Goal: Transaction & Acquisition: Download file/media

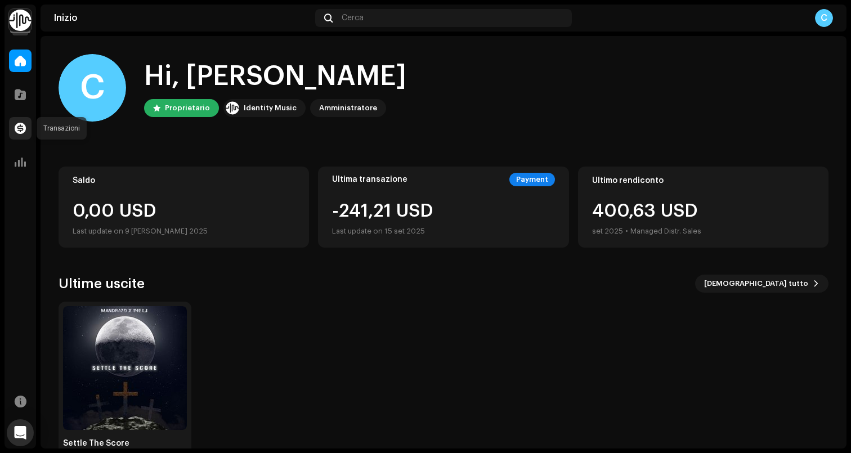
click at [30, 128] on div at bounding box center [20, 128] width 23 height 23
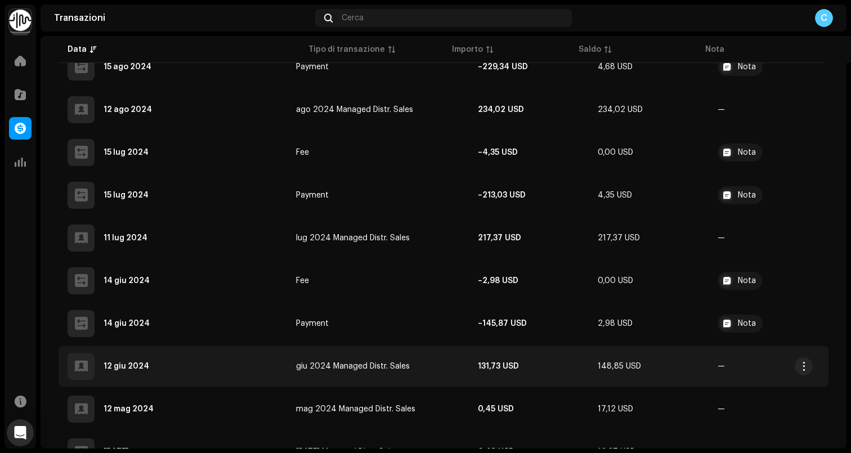
scroll to position [2064, 0]
click at [803, 368] on span "button" at bounding box center [804, 365] width 8 height 9
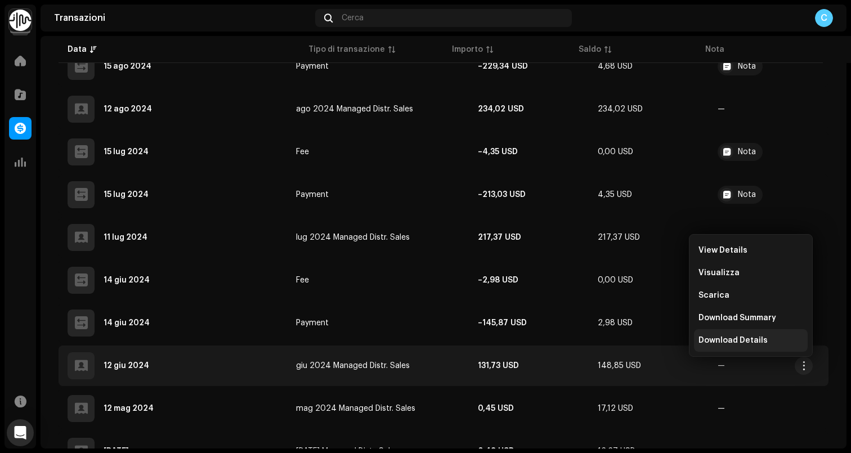
click at [757, 338] on span "Download Details" at bounding box center [733, 340] width 69 height 9
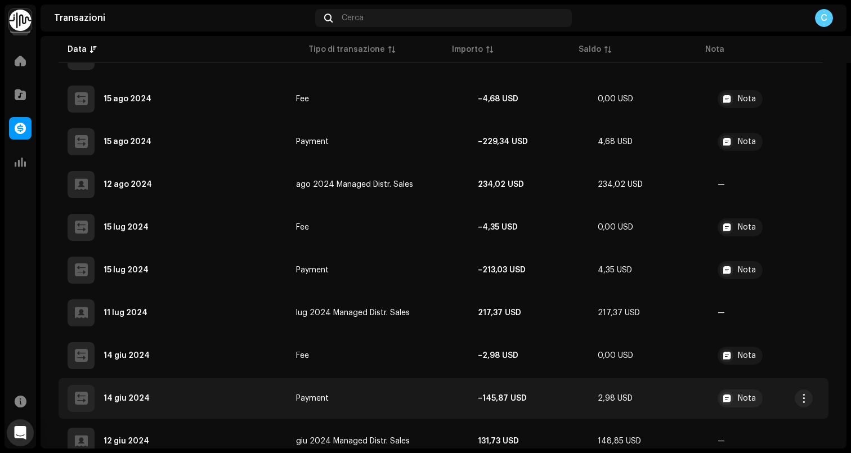
scroll to position [1979, 0]
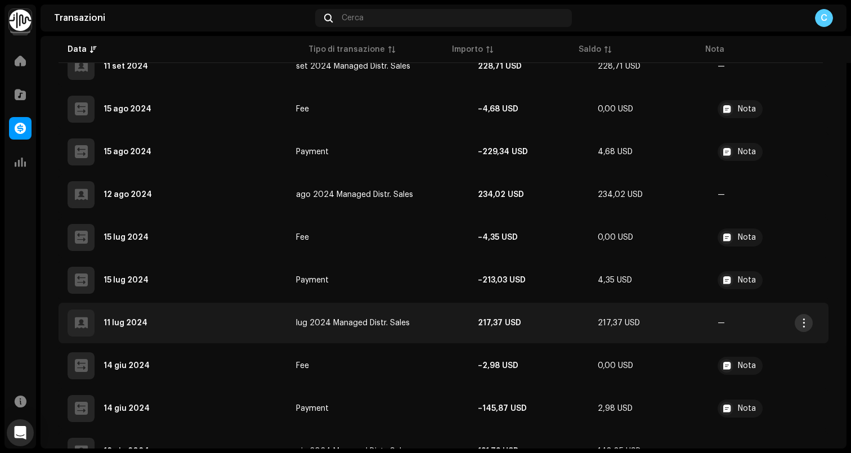
click at [802, 320] on span "button" at bounding box center [804, 323] width 8 height 9
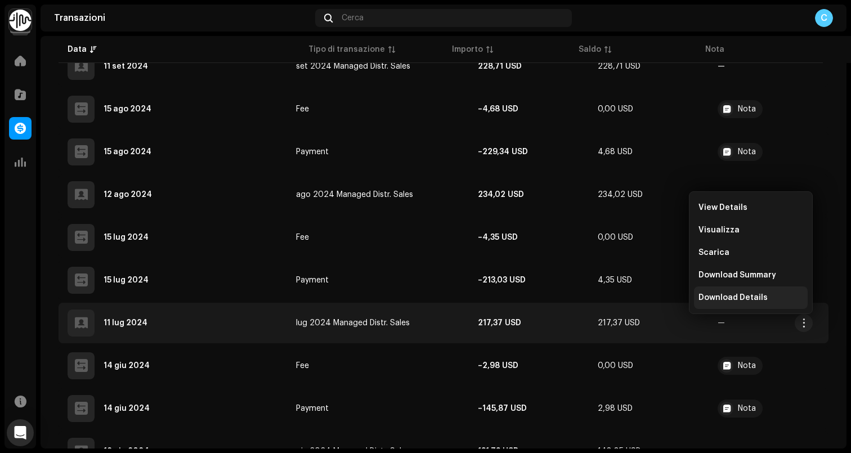
click at [768, 301] on div "Download Details" at bounding box center [751, 297] width 105 height 9
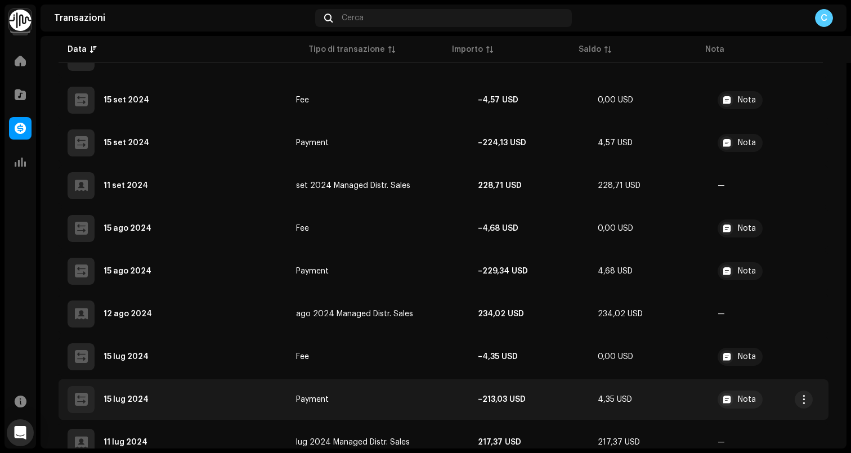
scroll to position [1857, 0]
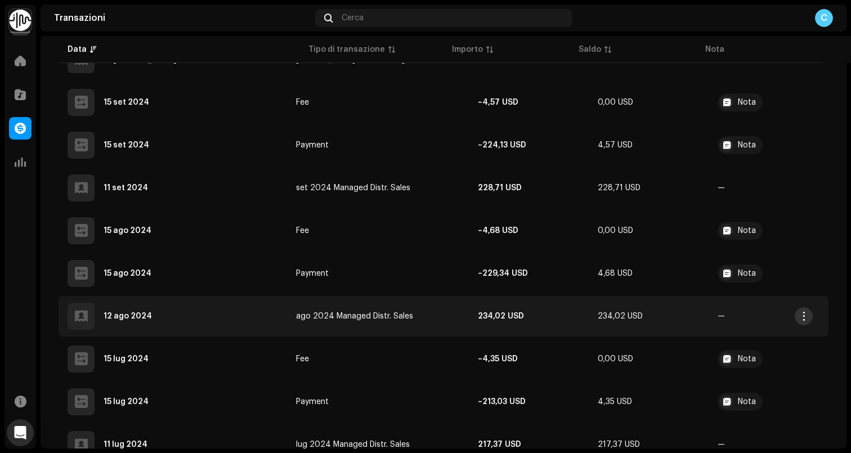
click at [805, 314] on span "button" at bounding box center [804, 316] width 8 height 9
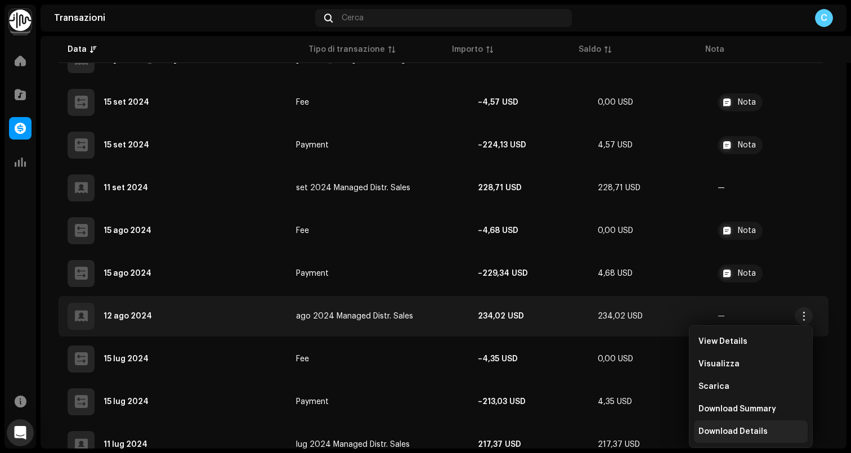
click at [718, 432] on span "Download Details" at bounding box center [733, 431] width 69 height 9
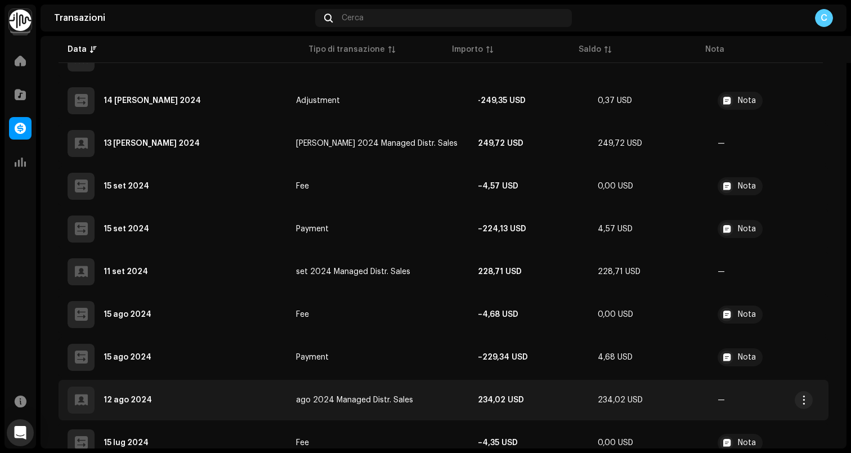
scroll to position [1762, 0]
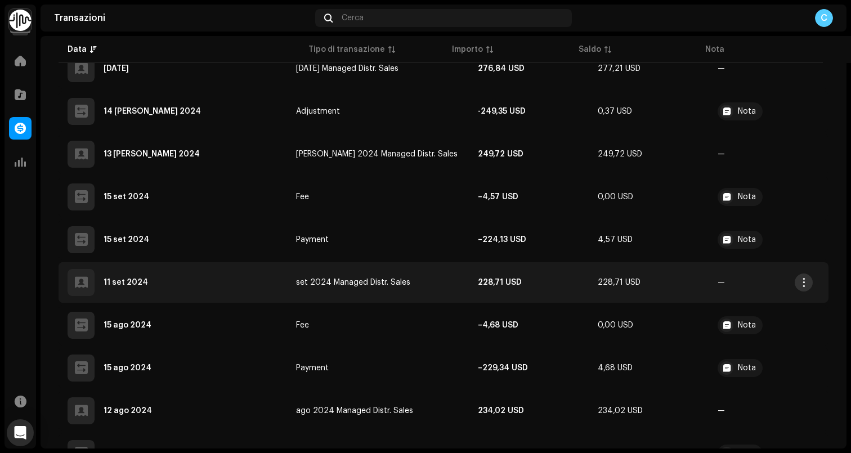
click at [805, 284] on span "button" at bounding box center [804, 282] width 8 height 9
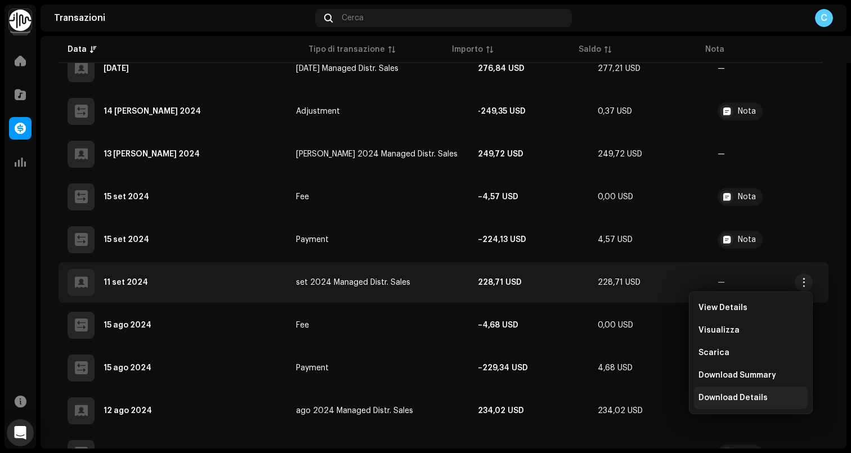
click at [724, 393] on div "Download Details" at bounding box center [751, 398] width 114 height 23
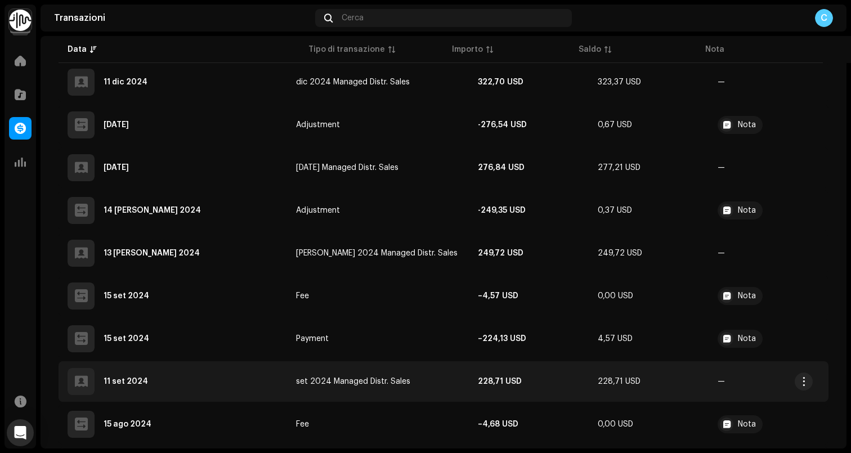
scroll to position [1641, 0]
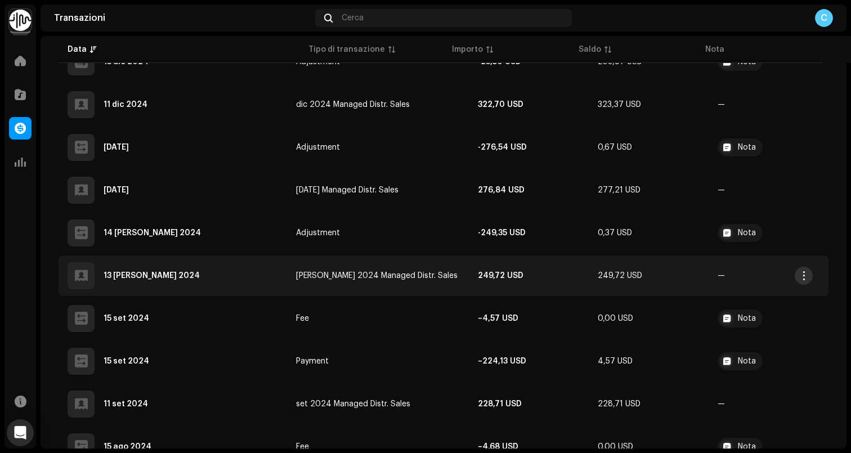
click at [804, 272] on span "button" at bounding box center [804, 275] width 8 height 9
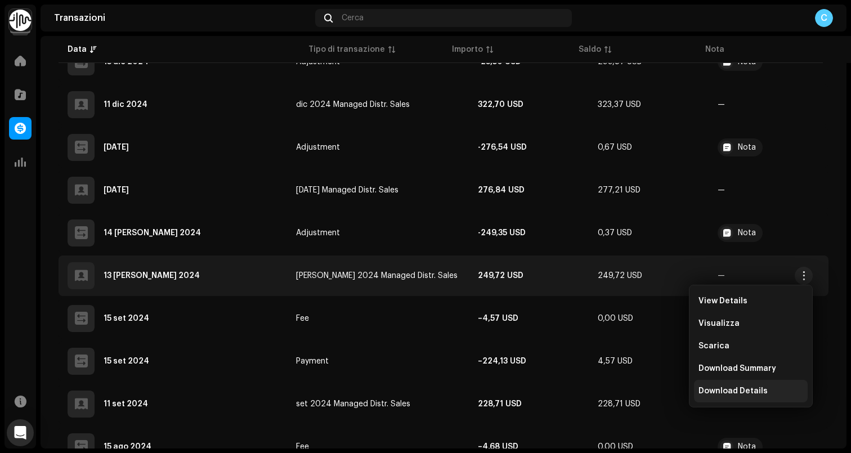
click at [739, 393] on span "Download Details" at bounding box center [733, 391] width 69 height 9
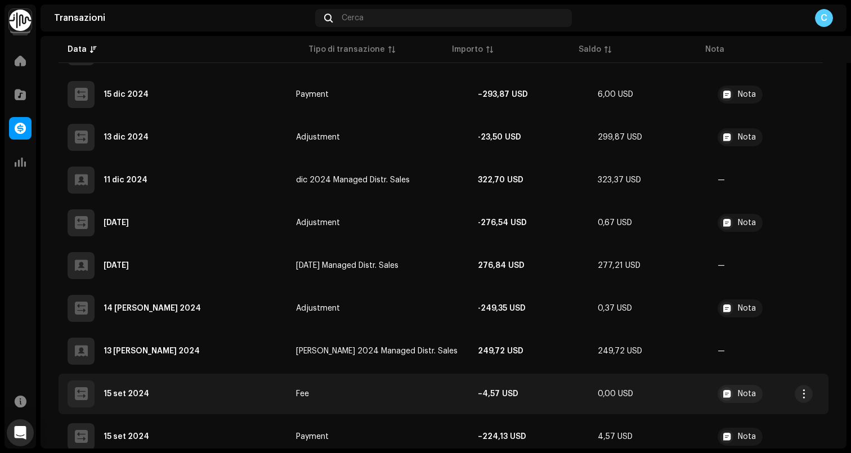
scroll to position [1558, 0]
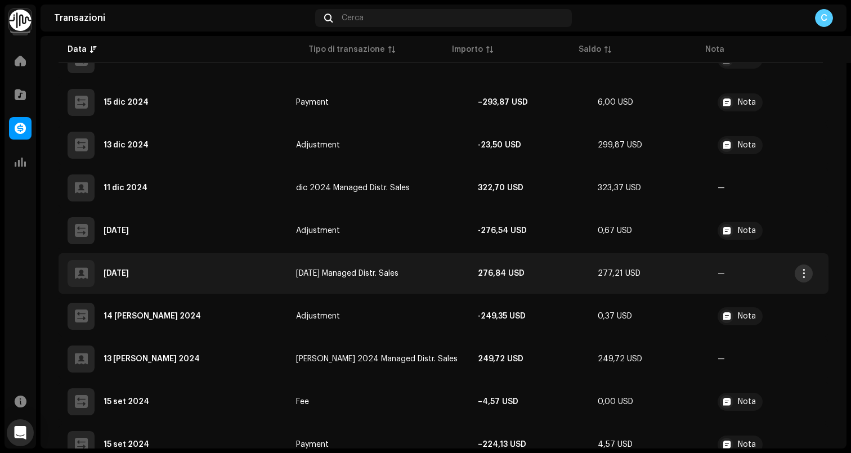
click at [799, 269] on button "button" at bounding box center [804, 274] width 18 height 18
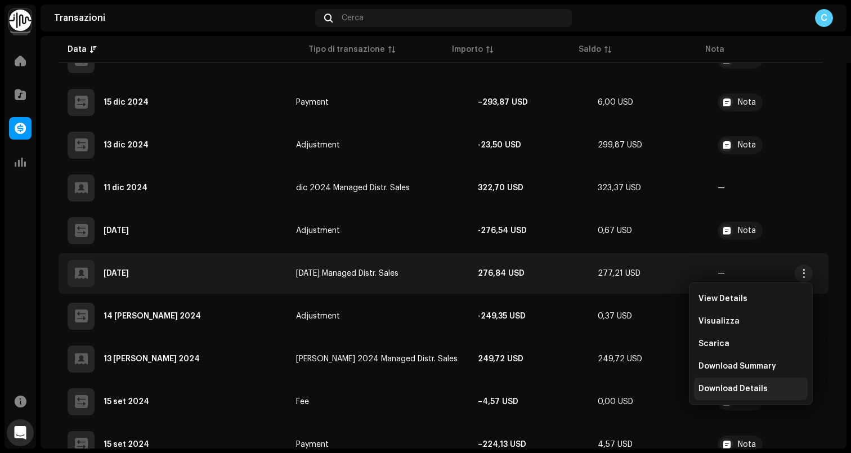
click at [727, 385] on span "Download Details" at bounding box center [733, 388] width 69 height 9
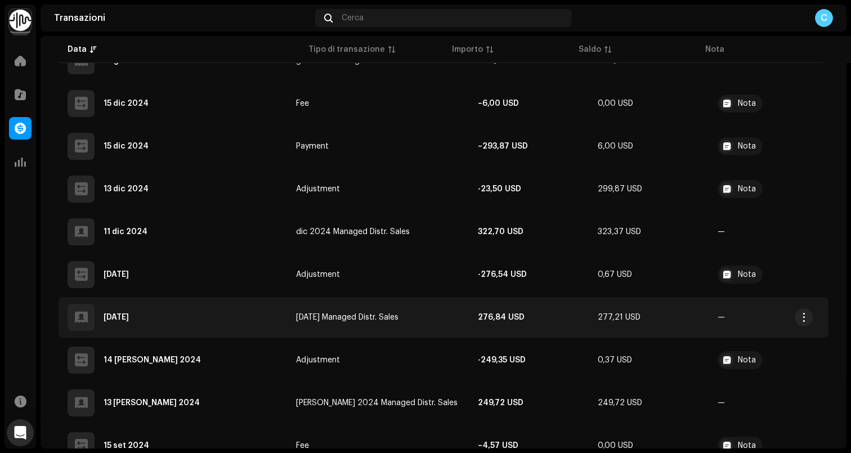
scroll to position [1488, 0]
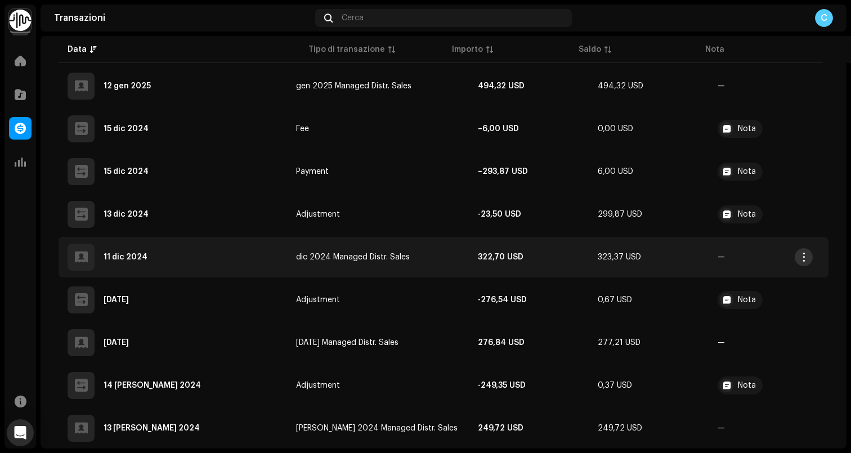
click at [804, 255] on span "button" at bounding box center [804, 257] width 8 height 9
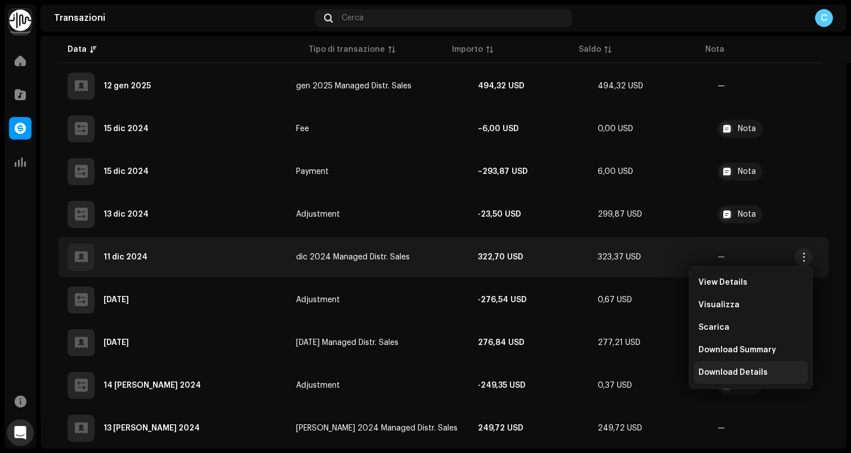
click at [731, 367] on div "Download Details" at bounding box center [751, 372] width 114 height 23
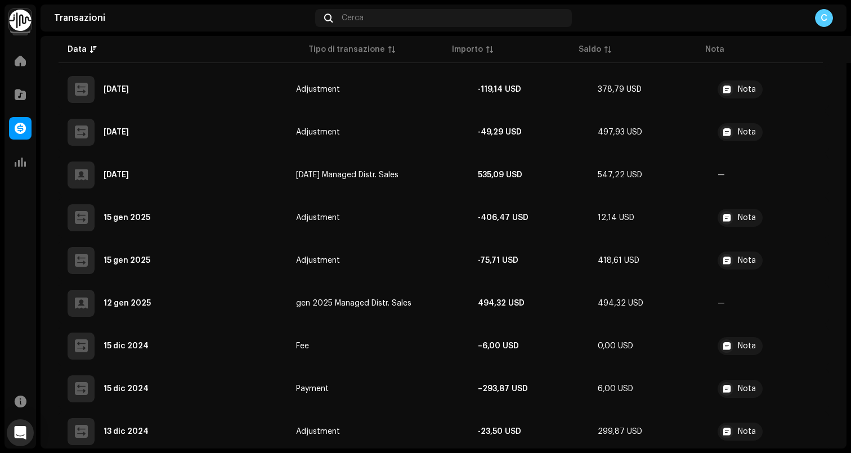
scroll to position [1265, 0]
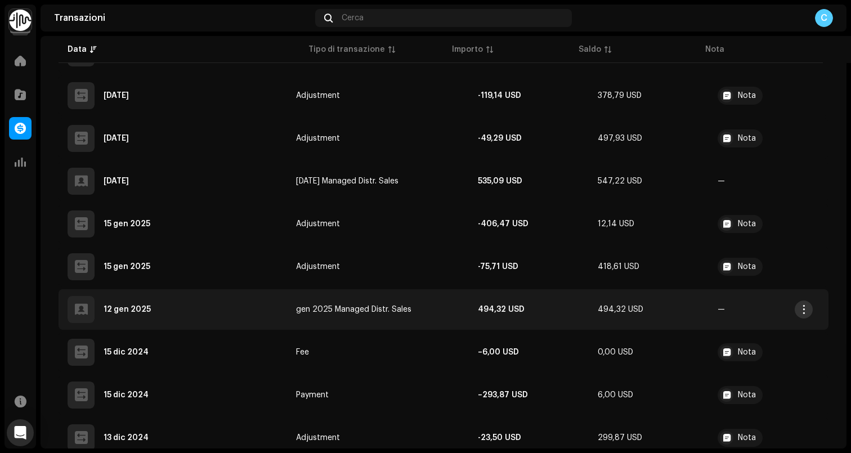
click at [806, 309] on span "button" at bounding box center [804, 309] width 8 height 9
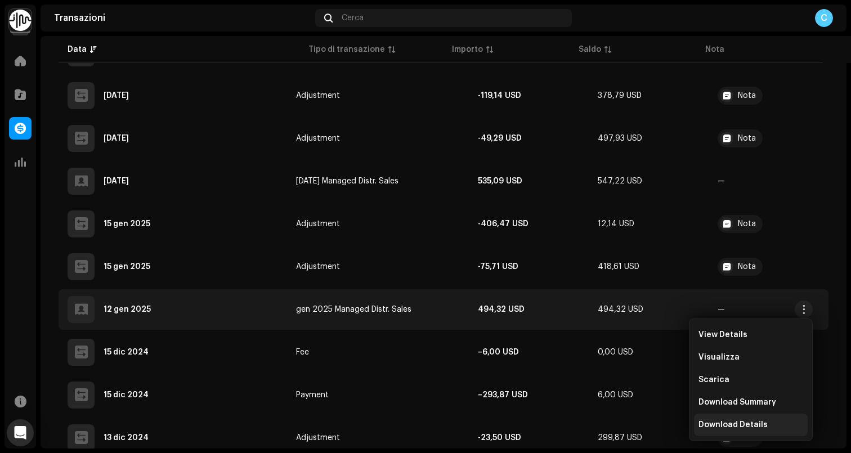
click at [743, 422] on span "Download Details" at bounding box center [733, 424] width 69 height 9
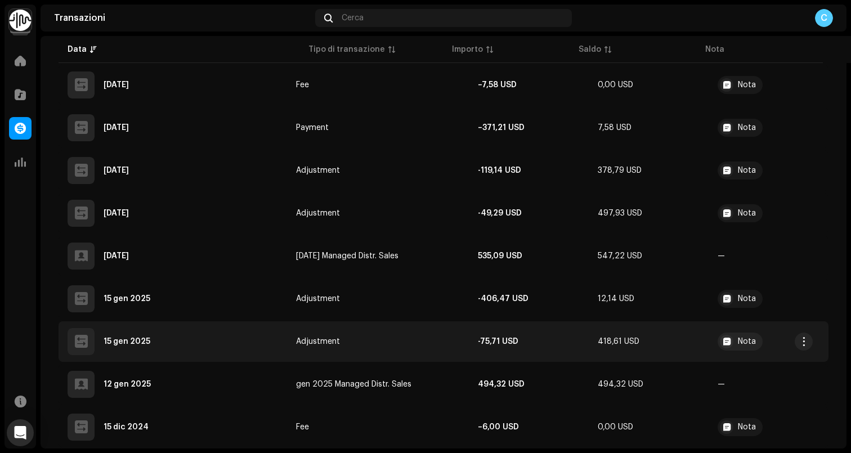
scroll to position [1179, 0]
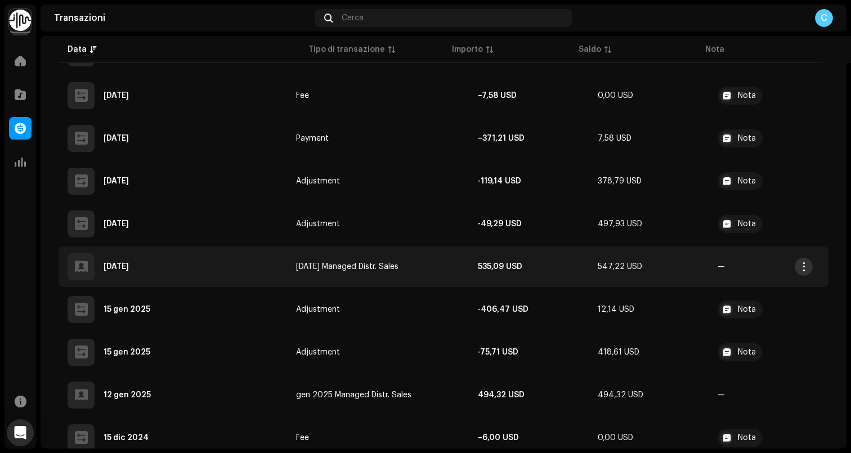
click at [802, 265] on span "button" at bounding box center [804, 266] width 8 height 9
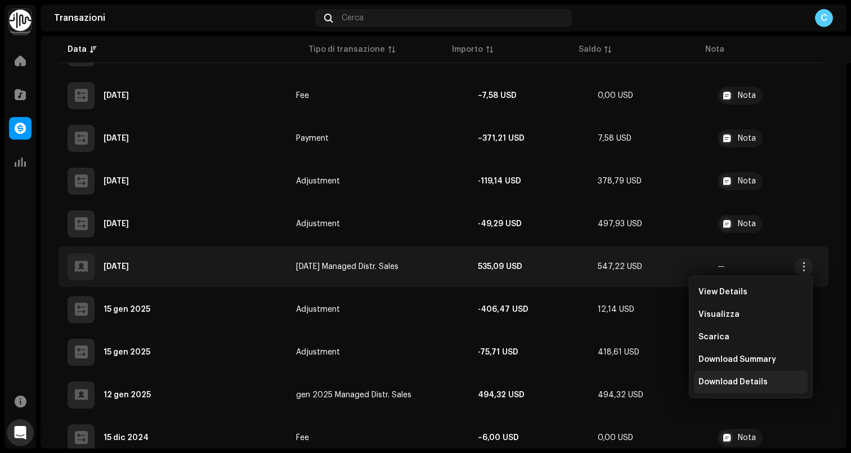
click at [755, 381] on span "Download Details" at bounding box center [733, 382] width 69 height 9
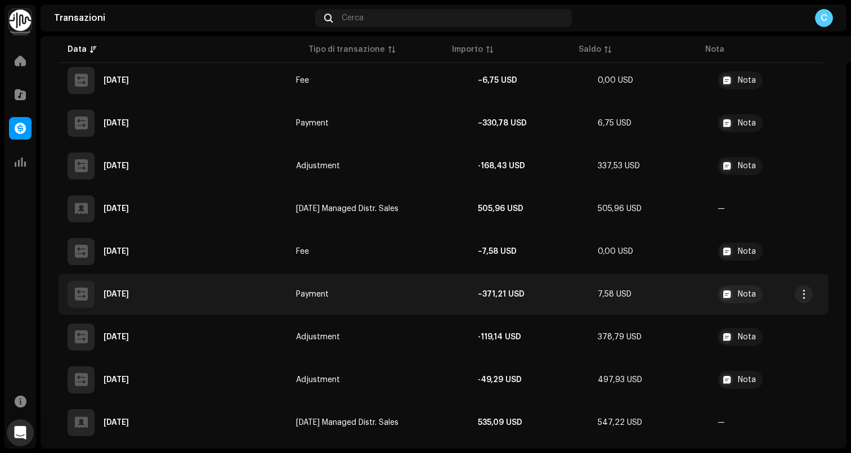
scroll to position [1007, 0]
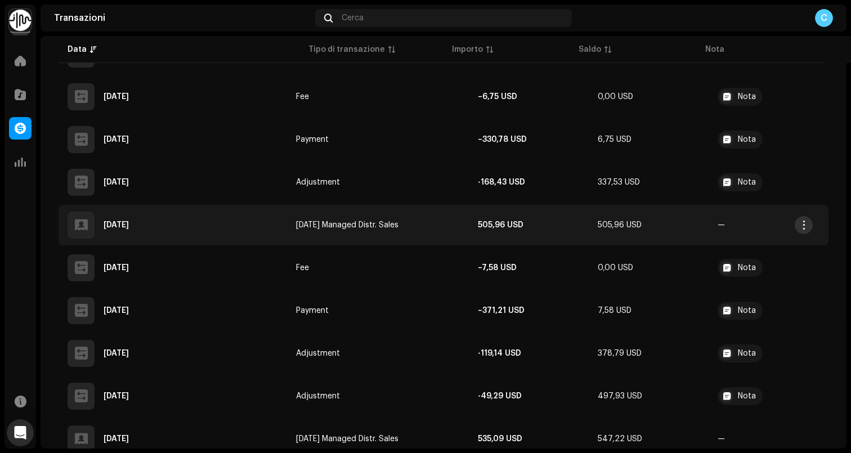
click at [801, 221] on span "button" at bounding box center [804, 225] width 8 height 9
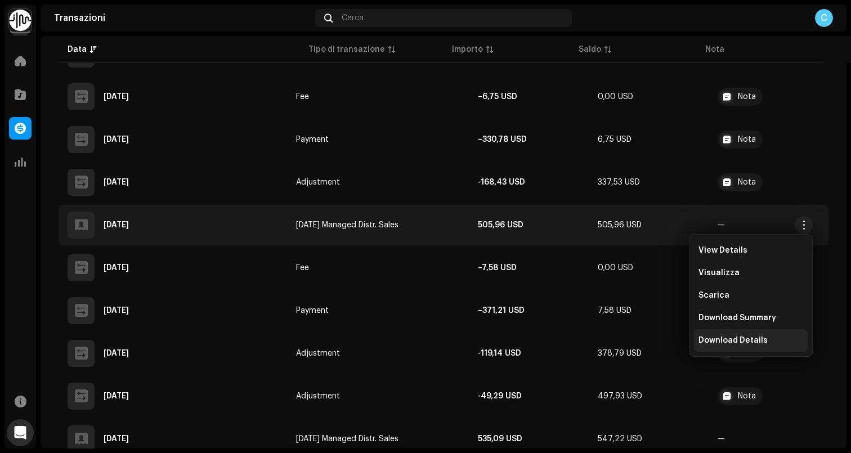
click at [731, 339] on span "Download Details" at bounding box center [733, 340] width 69 height 9
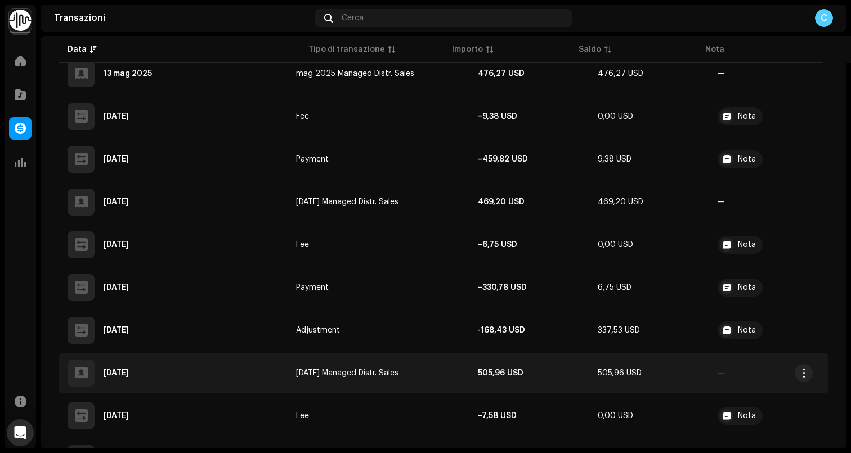
scroll to position [849, 0]
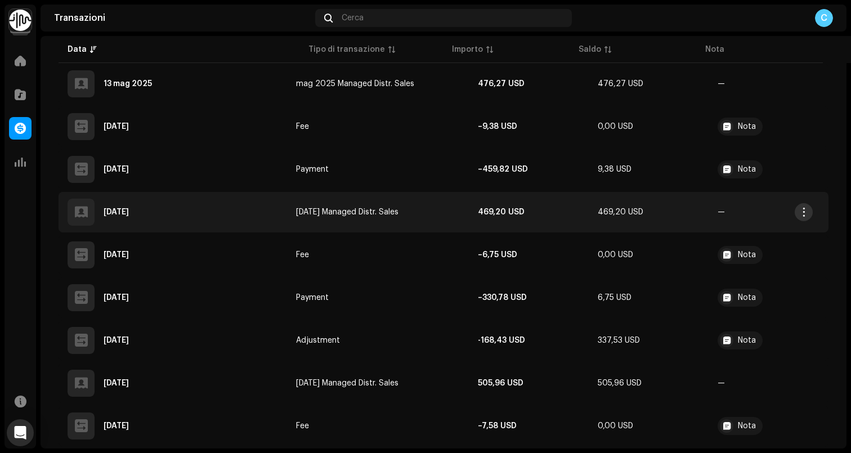
click at [806, 211] on span "button" at bounding box center [804, 212] width 8 height 9
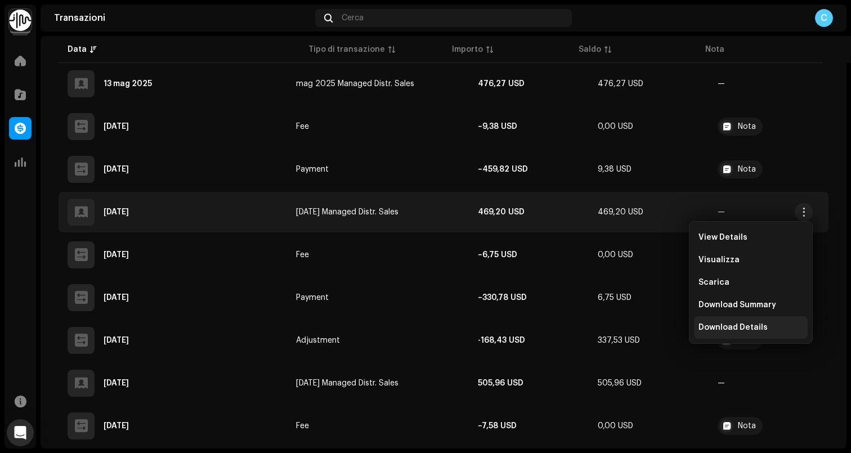
click at [746, 326] on span "Download Details" at bounding box center [733, 327] width 69 height 9
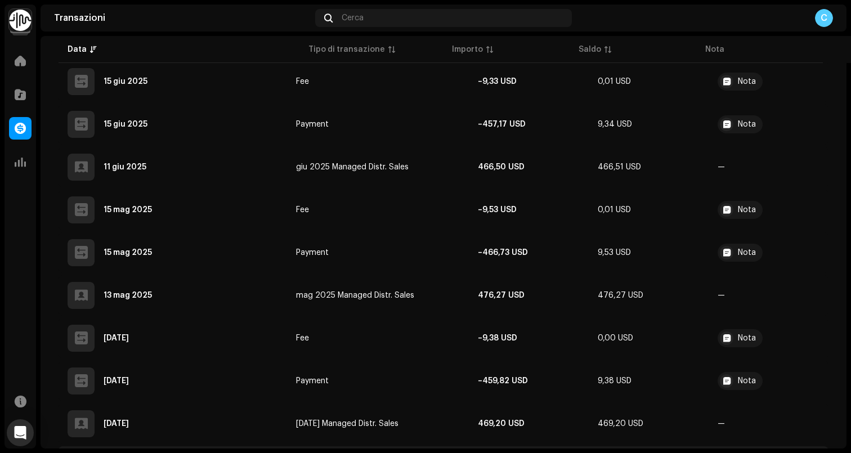
scroll to position [618, 0]
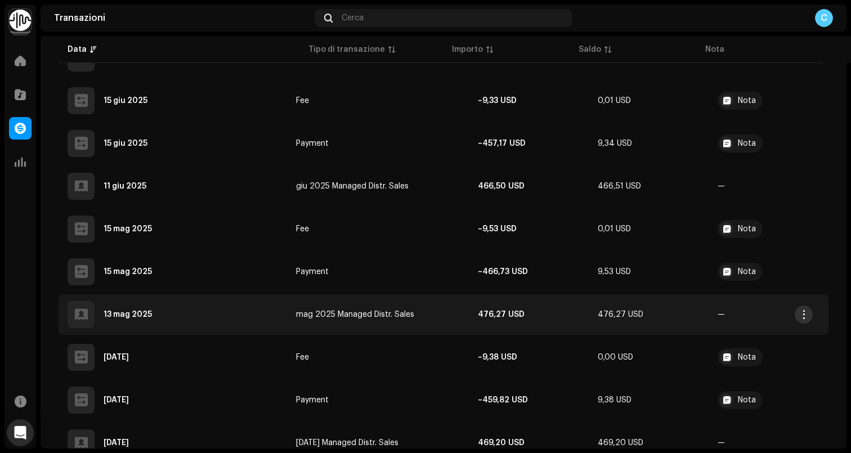
click at [805, 316] on span "button" at bounding box center [804, 314] width 8 height 9
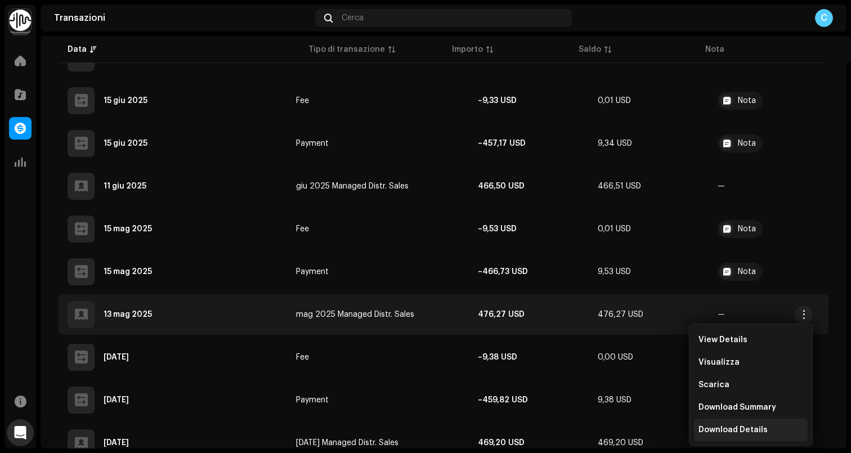
click at [739, 429] on span "Download Details" at bounding box center [733, 430] width 69 height 9
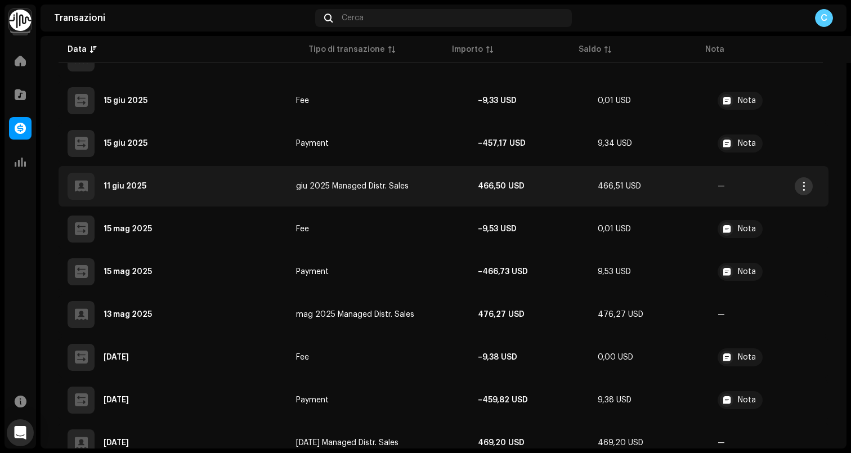
click at [810, 188] on button "button" at bounding box center [804, 186] width 18 height 18
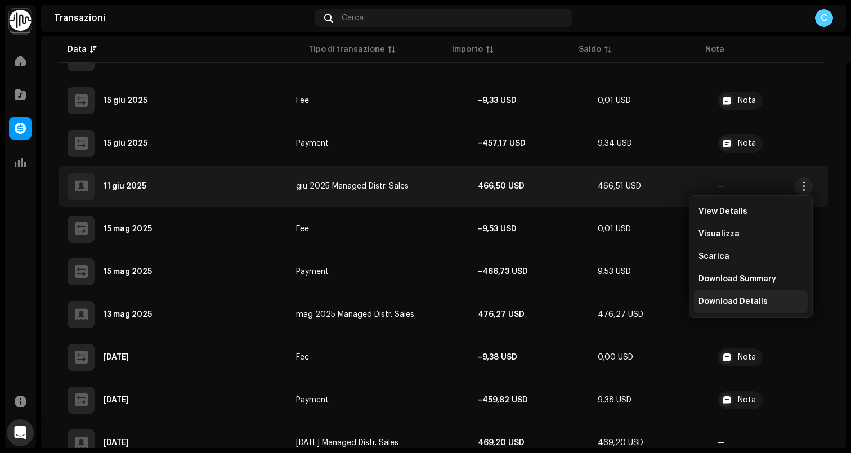
click at [746, 303] on span "Download Details" at bounding box center [733, 301] width 69 height 9
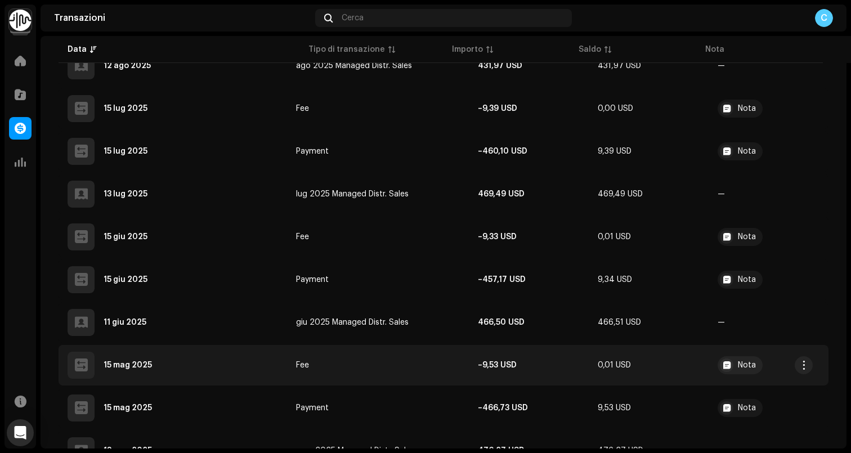
scroll to position [464, 0]
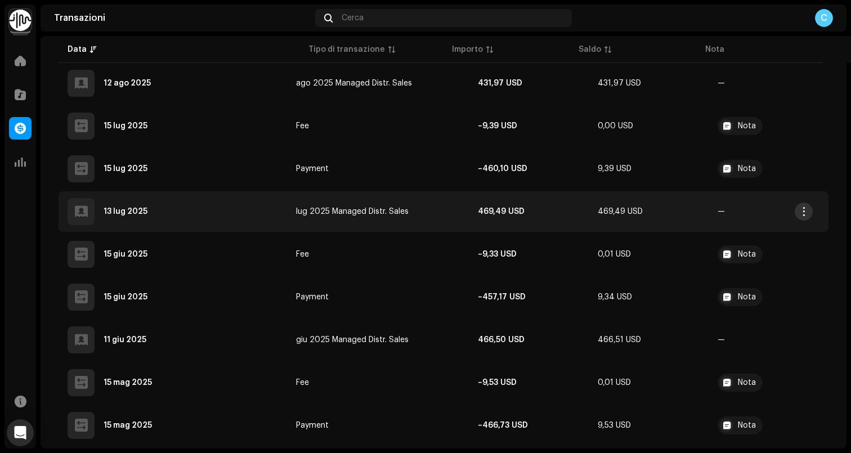
click at [801, 208] on span "button" at bounding box center [804, 211] width 8 height 9
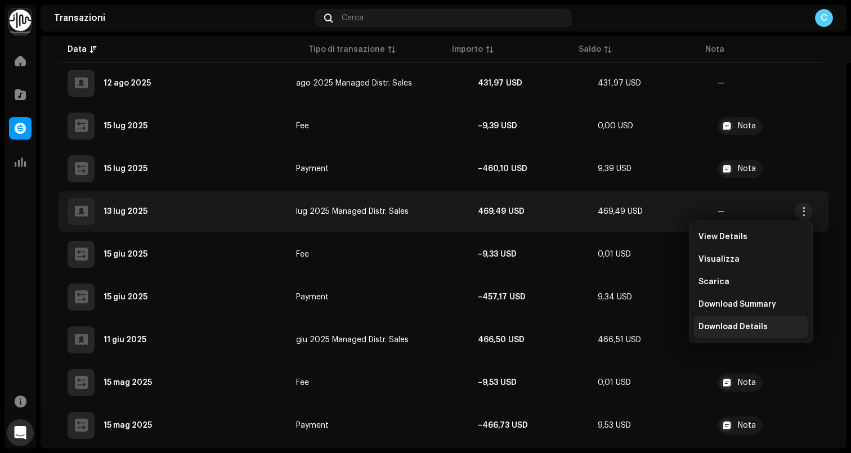
click at [733, 322] on div "Download Details" at bounding box center [751, 327] width 114 height 23
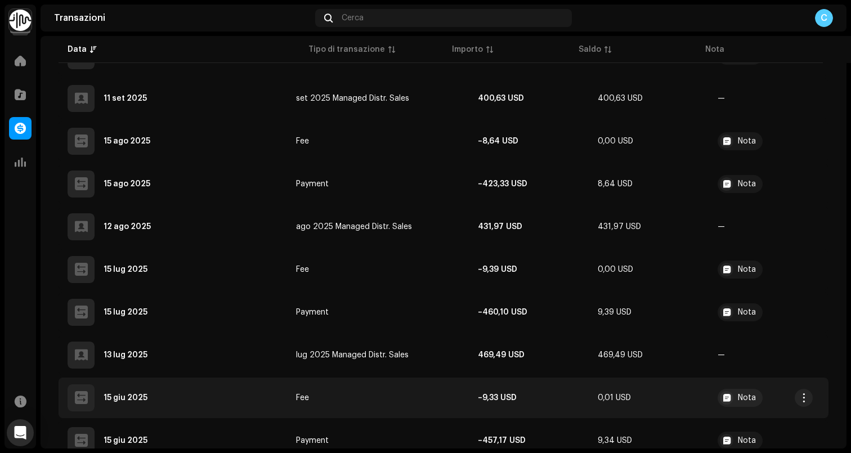
scroll to position [302, 0]
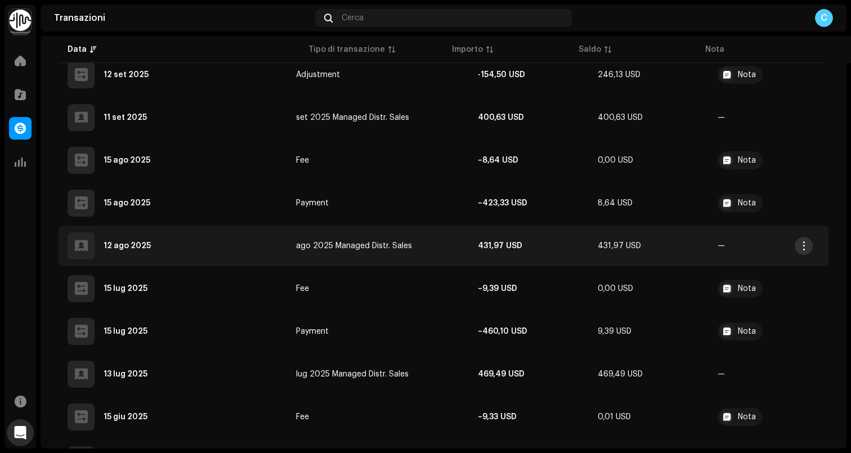
click at [804, 245] on span "button" at bounding box center [804, 245] width 8 height 9
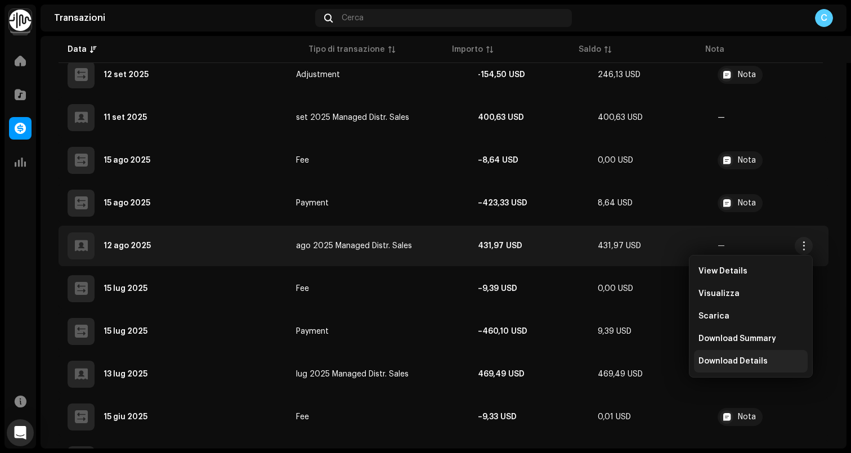
click at [742, 355] on div "Download Details" at bounding box center [751, 361] width 114 height 23
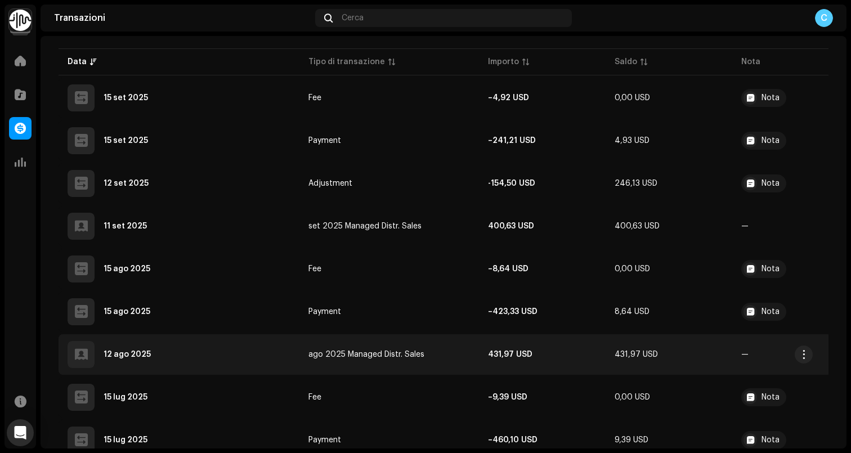
scroll to position [180, 0]
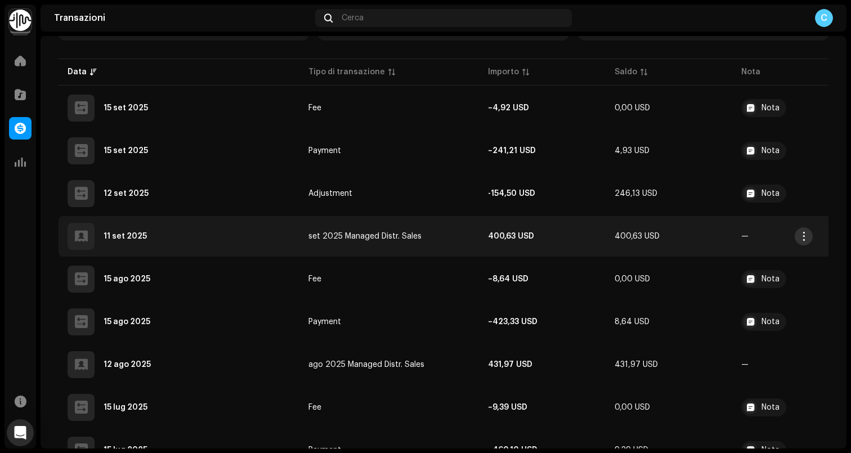
click at [802, 235] on span "button" at bounding box center [804, 236] width 8 height 9
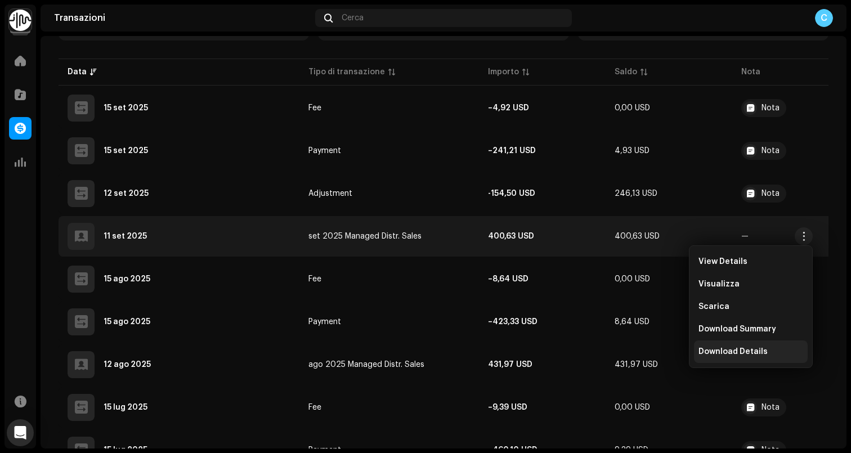
click at [746, 352] on span "Download Details" at bounding box center [733, 351] width 69 height 9
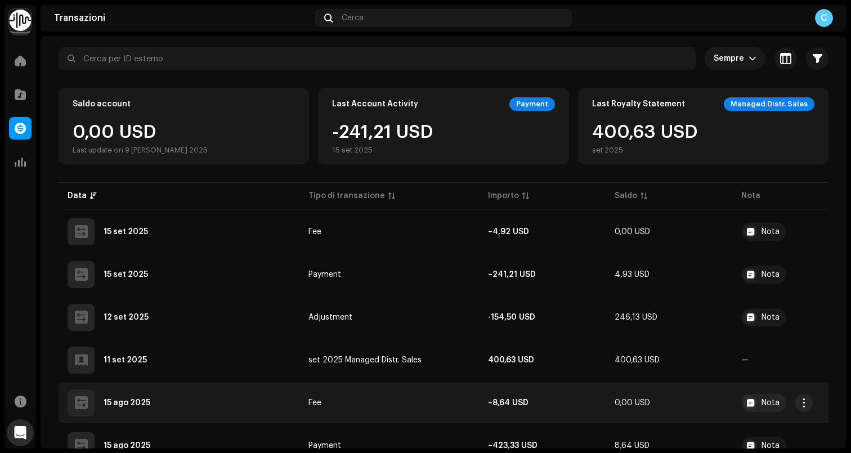
scroll to position [51, 0]
